Goal: Book appointment/travel/reservation

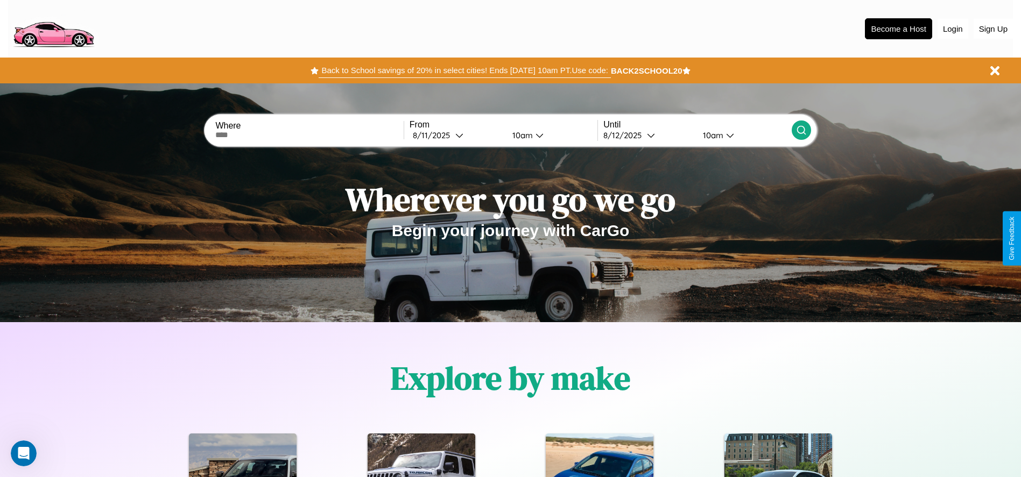
click at [464, 71] on button "Back to School savings of 20% in select cities! Ends [DATE] 10am PT. Use code:" at bounding box center [465, 70] width 292 height 15
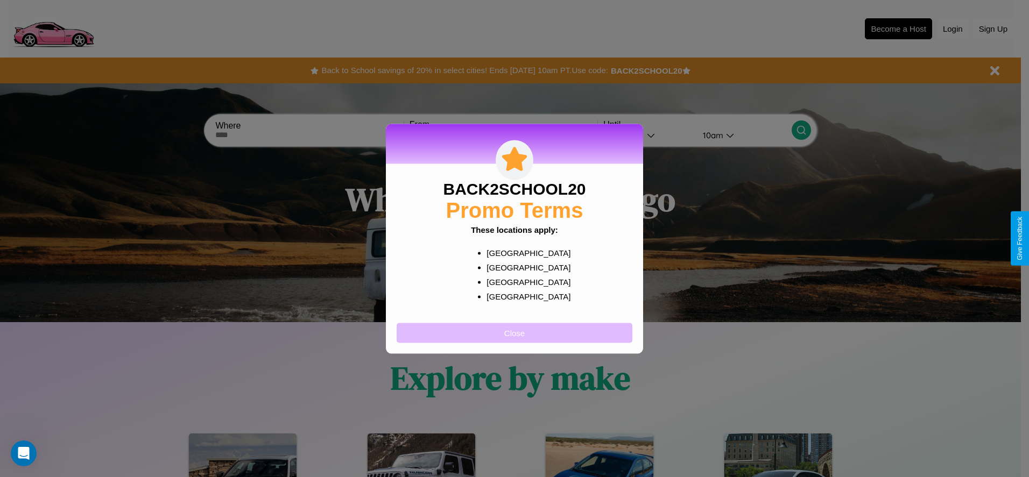
click at [515, 333] on button "Close" at bounding box center [515, 333] width 236 height 20
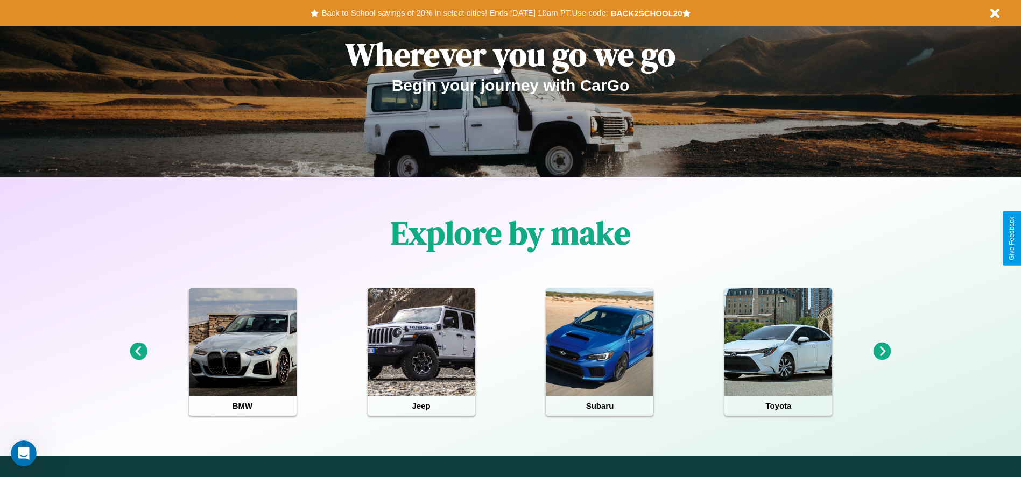
scroll to position [223, 0]
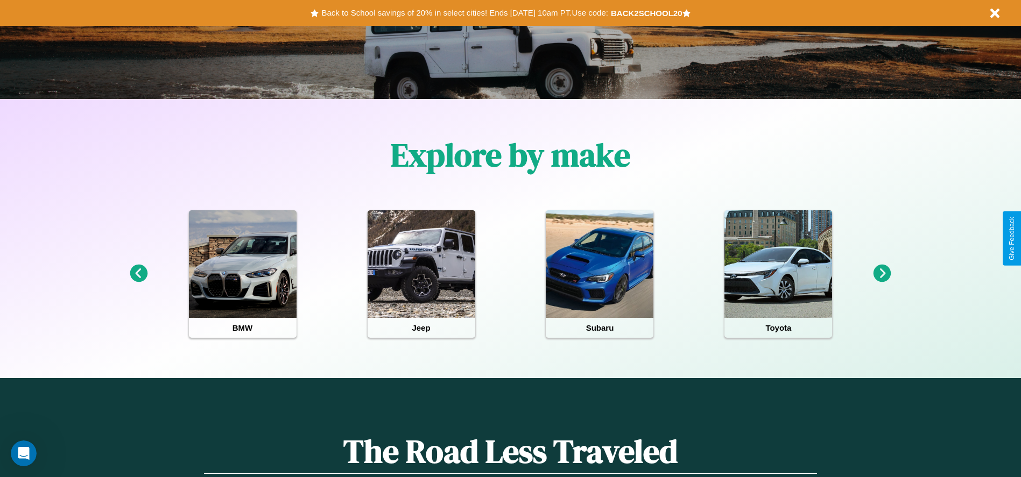
click at [138, 274] on icon at bounding box center [139, 274] width 18 height 18
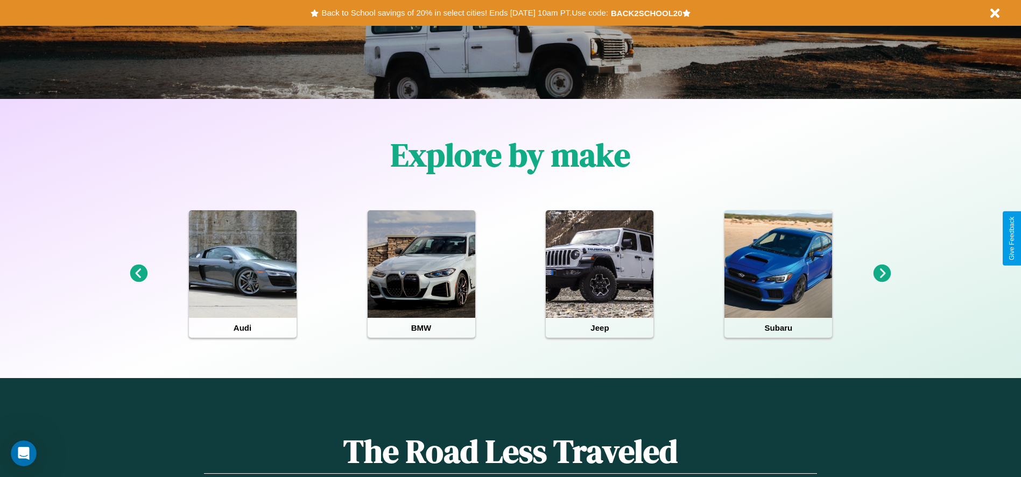
click at [882, 274] on icon at bounding box center [883, 274] width 18 height 18
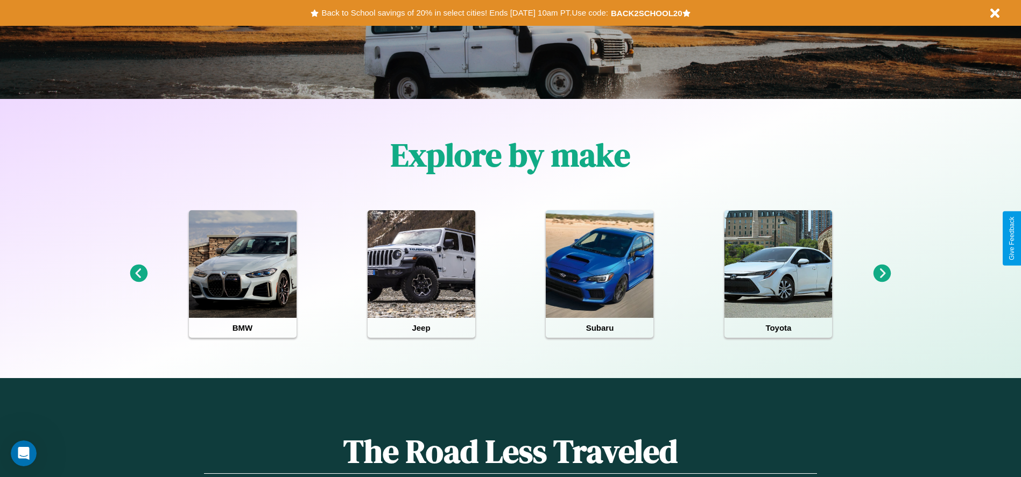
click at [882, 274] on icon at bounding box center [883, 274] width 18 height 18
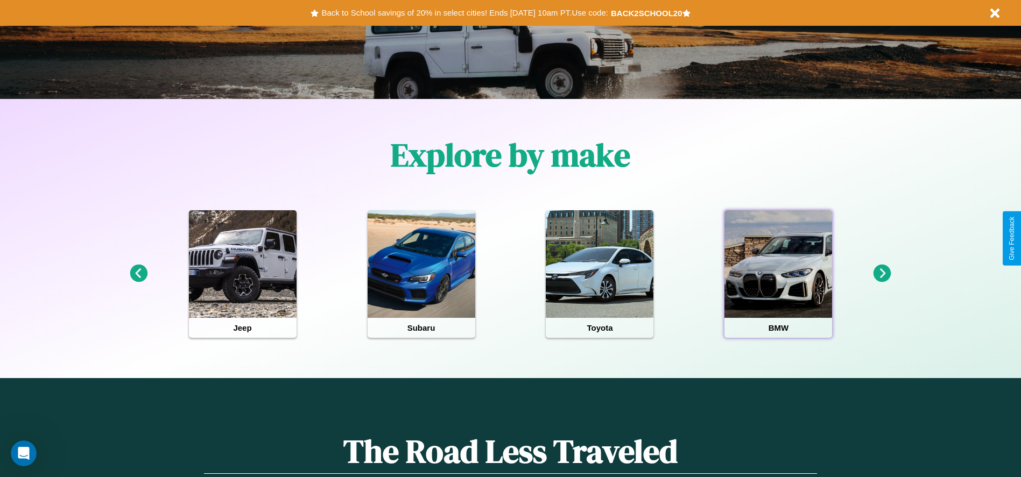
click at [778, 274] on div at bounding box center [778, 264] width 108 height 108
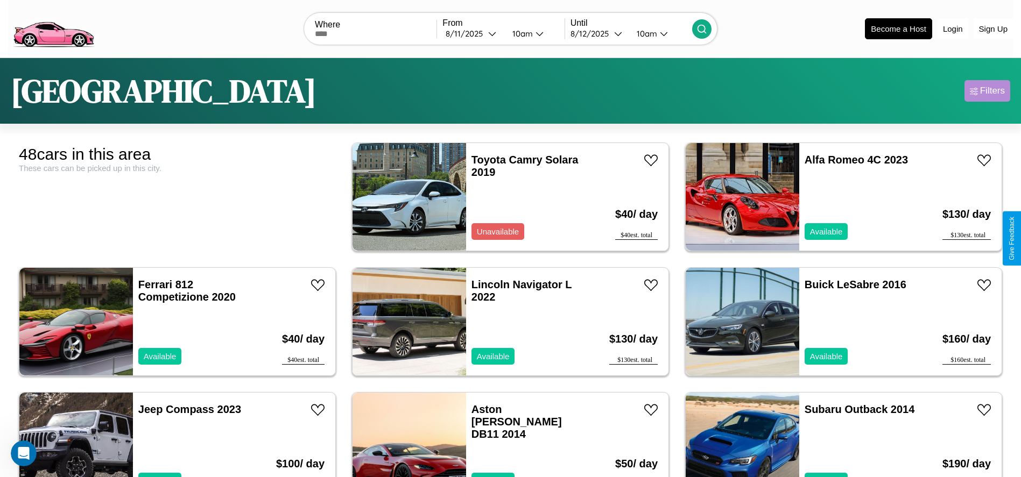
click at [987, 91] on div "Filters" at bounding box center [992, 91] width 25 height 11
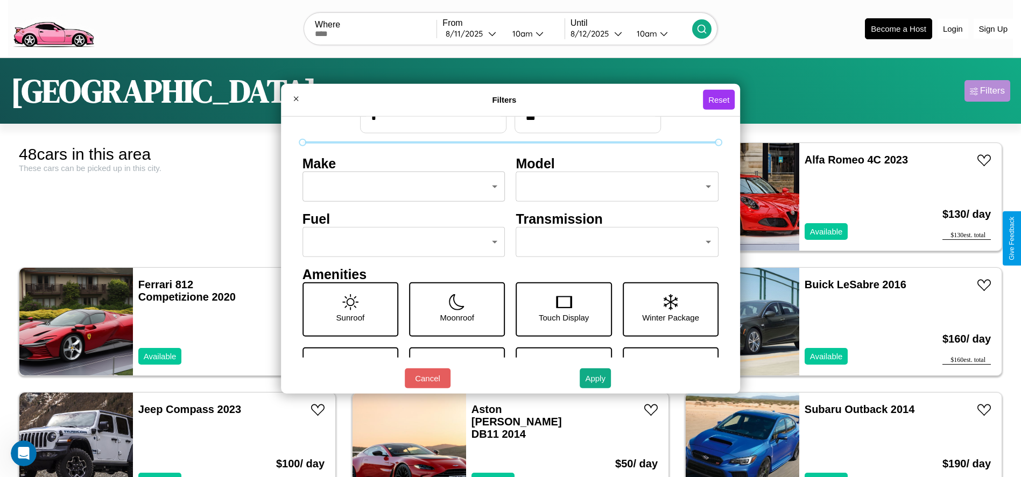
scroll to position [45, 0]
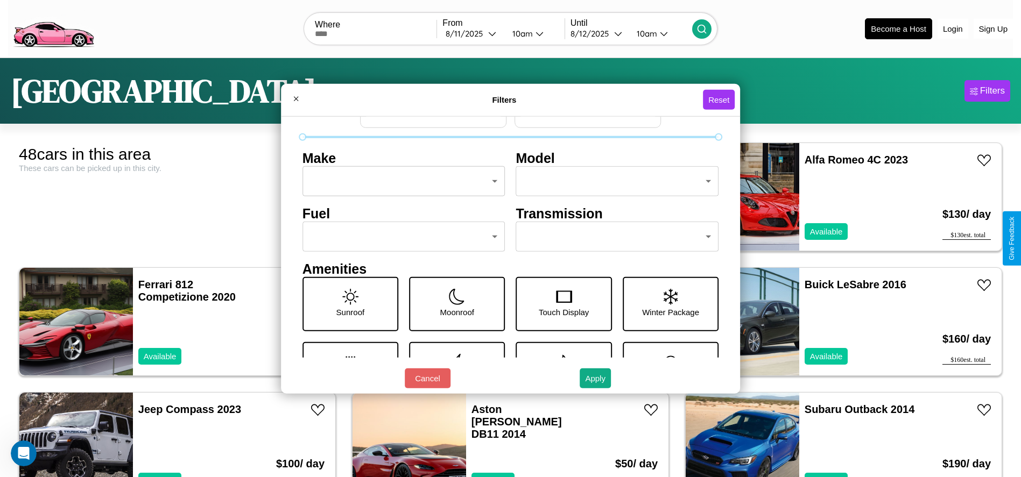
click at [612, 237] on body "CarGo Where From [DATE] 10am Until [DATE] 10am Become a Host Login Sign Up [GEO…" at bounding box center [510, 272] width 1021 height 544
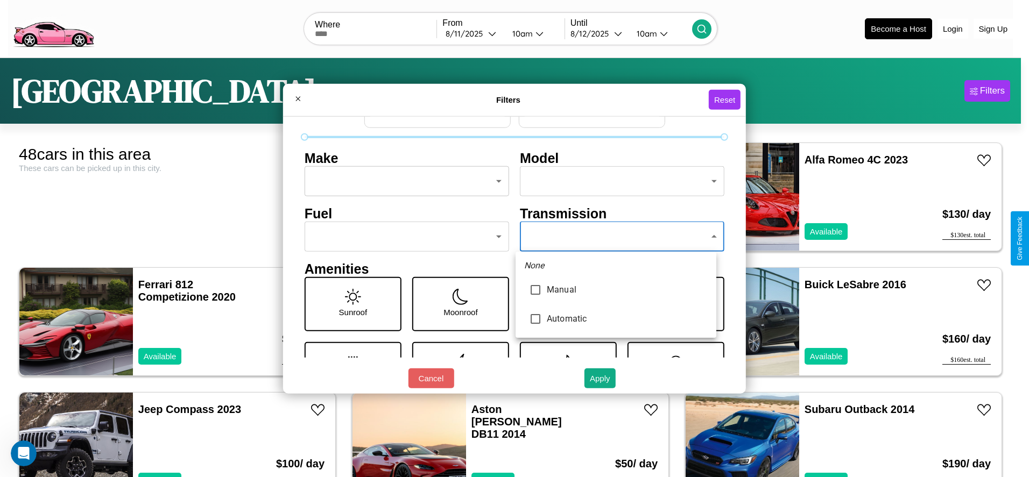
type input "*********"
click at [616, 237] on div at bounding box center [514, 238] width 1029 height 477
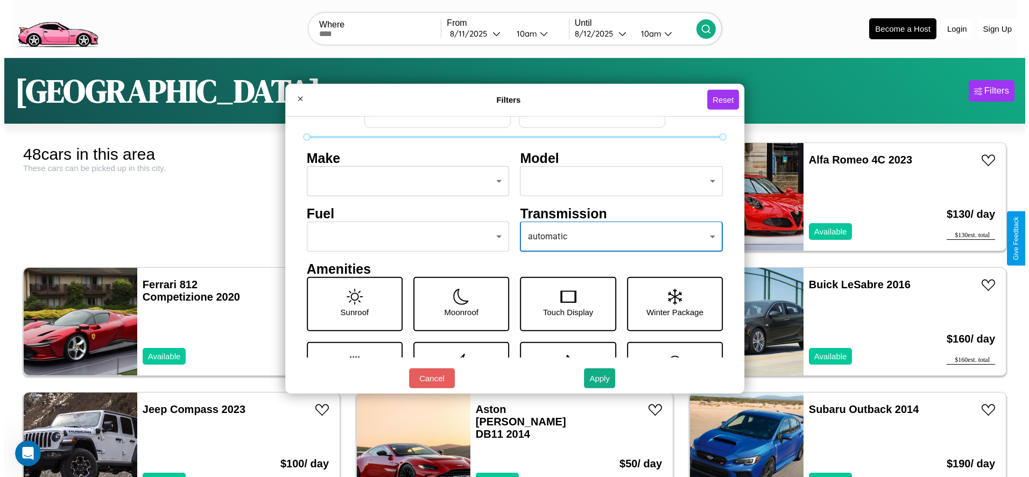
scroll to position [0, 0]
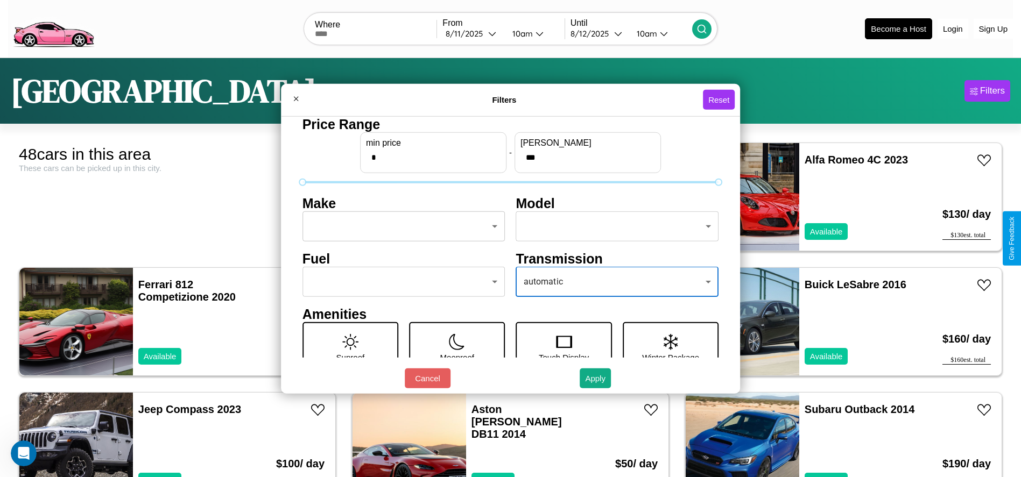
click at [400, 227] on body "CarGo Where From [DATE] 10am Until [DATE] 10am Become a Host Login Sign Up [GEO…" at bounding box center [510, 272] width 1021 height 544
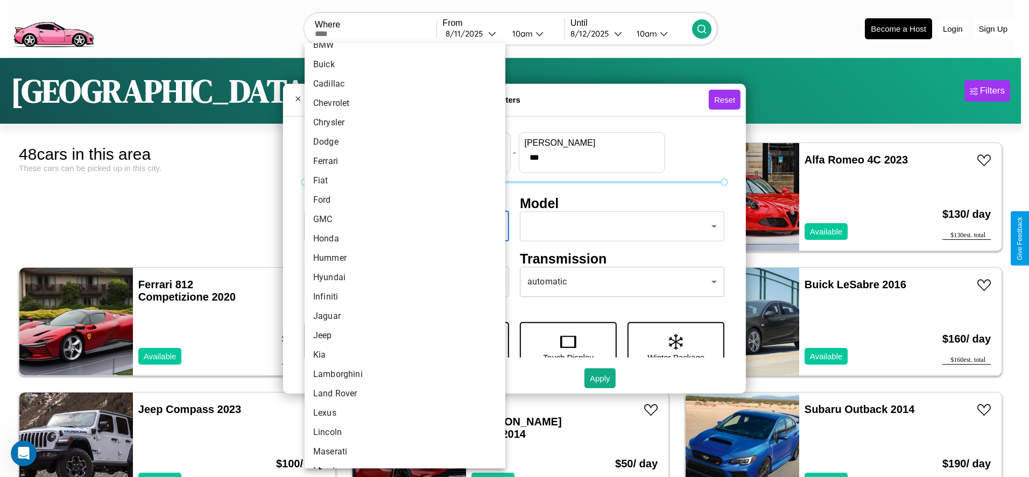
scroll to position [131, 0]
click at [401, 256] on li "Hummer" at bounding box center [405, 255] width 201 height 19
type input "******"
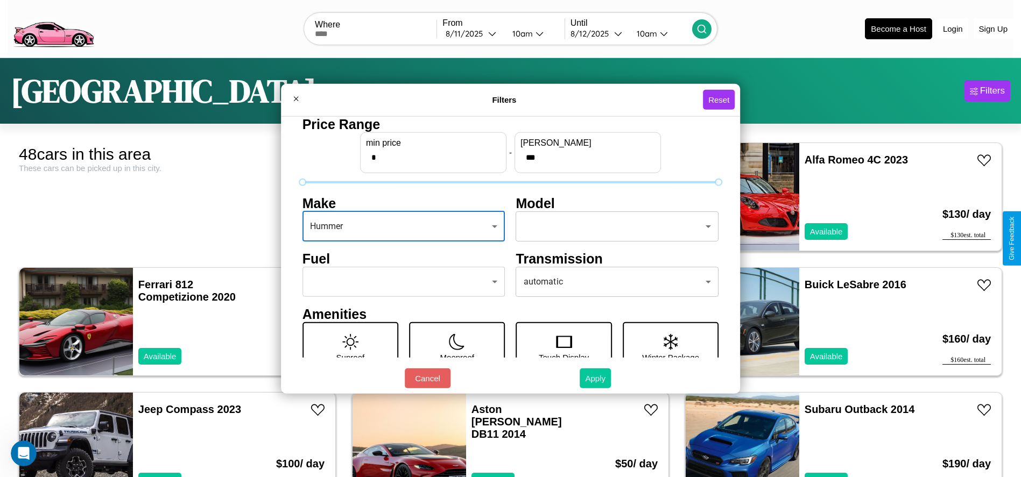
click at [596, 378] on button "Apply" at bounding box center [595, 379] width 31 height 20
